Goal: Navigation & Orientation: Go to known website

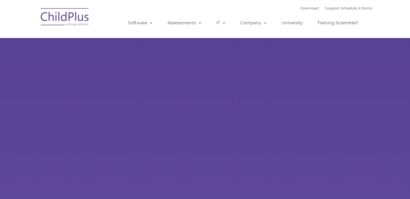
select select "MEDIUM"
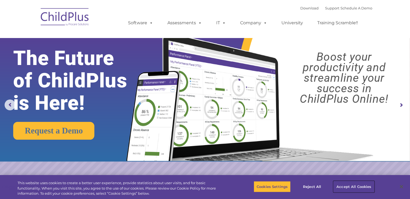
click at [358, 183] on button "Accept All Cookies" at bounding box center [353, 186] width 41 height 11
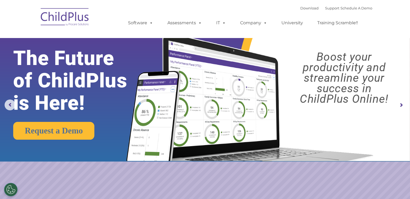
click at [64, 25] on img at bounding box center [65, 17] width 54 height 27
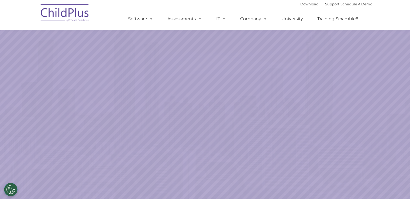
scroll to position [158, 0]
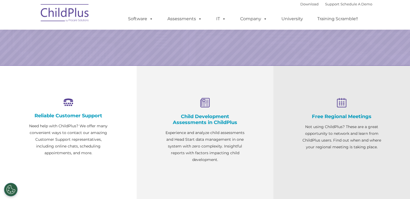
select select "MEDIUM"
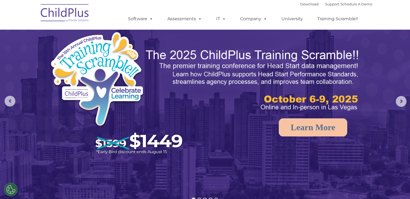
scroll to position [0, 0]
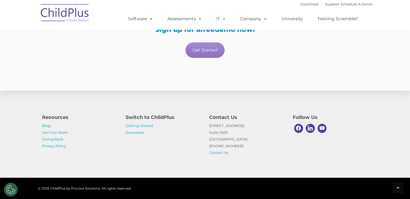
scroll to position [985, 0]
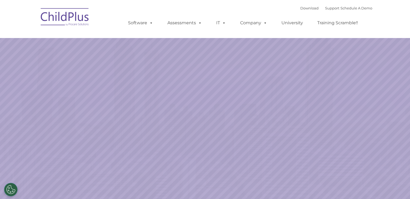
select select "MEDIUM"
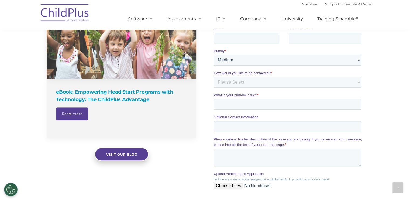
scroll to position [410, 0]
